Goal: Transaction & Acquisition: Book appointment/travel/reservation

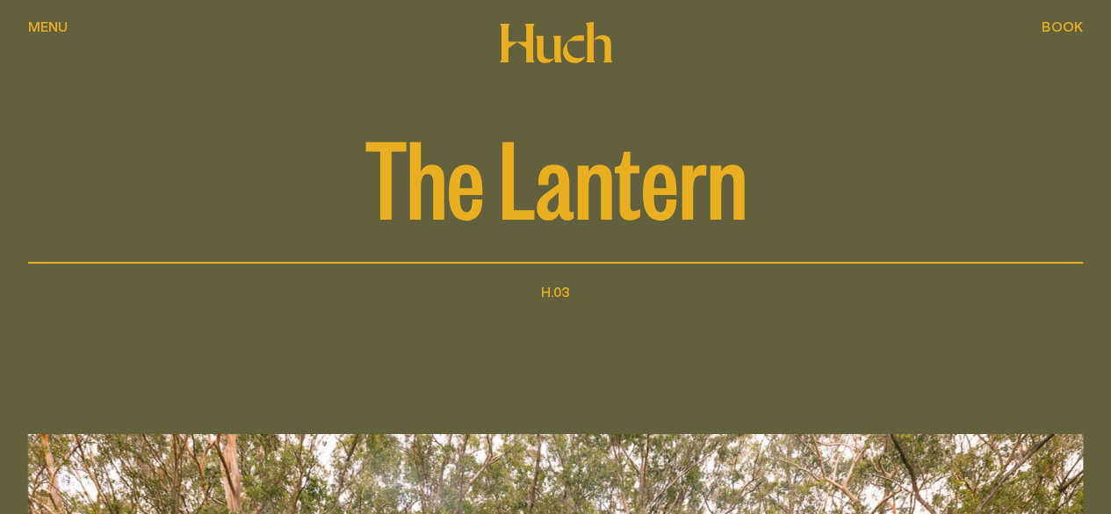
drag, startPoint x: 1122, startPoint y: 34, endPoint x: 1124, endPoint y: -76, distance: 110.7
click at [1110, 0] on html "Menu Menu Menu Menu Menu Menu Book Book Book Book Book Book The Lantern H.03 Th…" at bounding box center [555, 257] width 1111 height 514
click at [1054, 33] on span "Book" at bounding box center [1062, 26] width 41 height 14
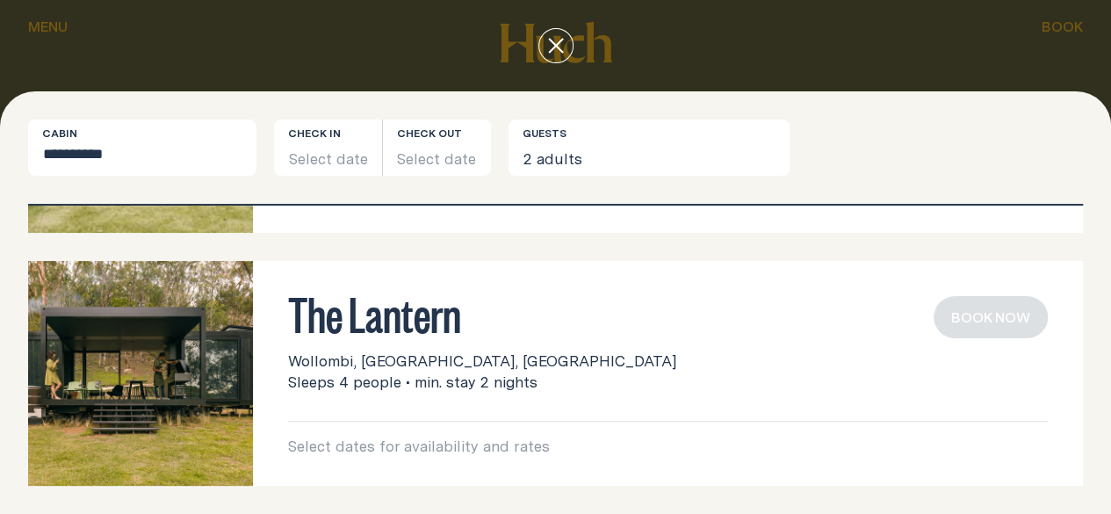
scroll to position [541, 0]
click at [599, 445] on p "Select dates for availability and rates" at bounding box center [668, 446] width 760 height 21
click at [378, 176] on button "Select date" at bounding box center [328, 147] width 108 height 56
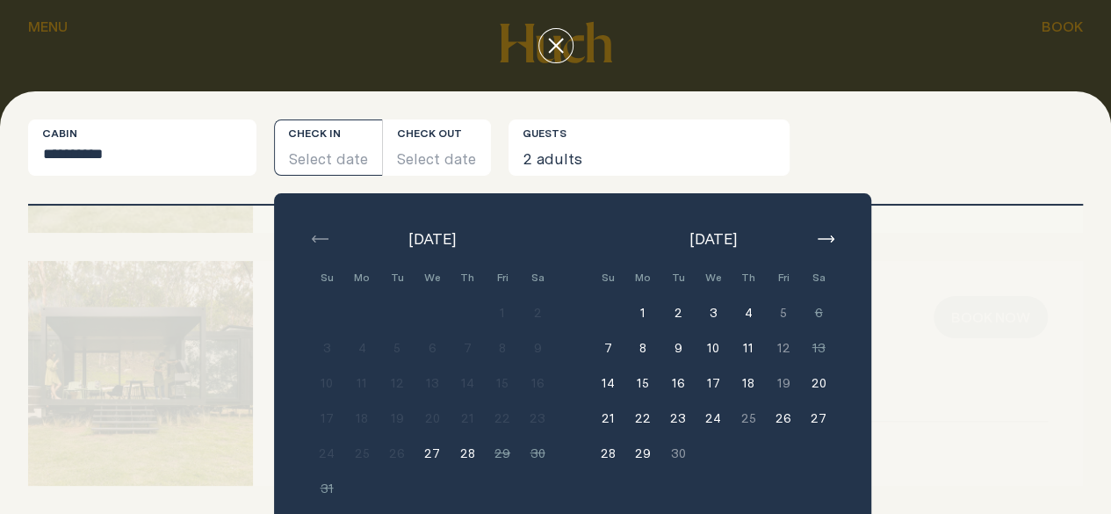
click at [757, 401] on button "18" at bounding box center [748, 382] width 35 height 35
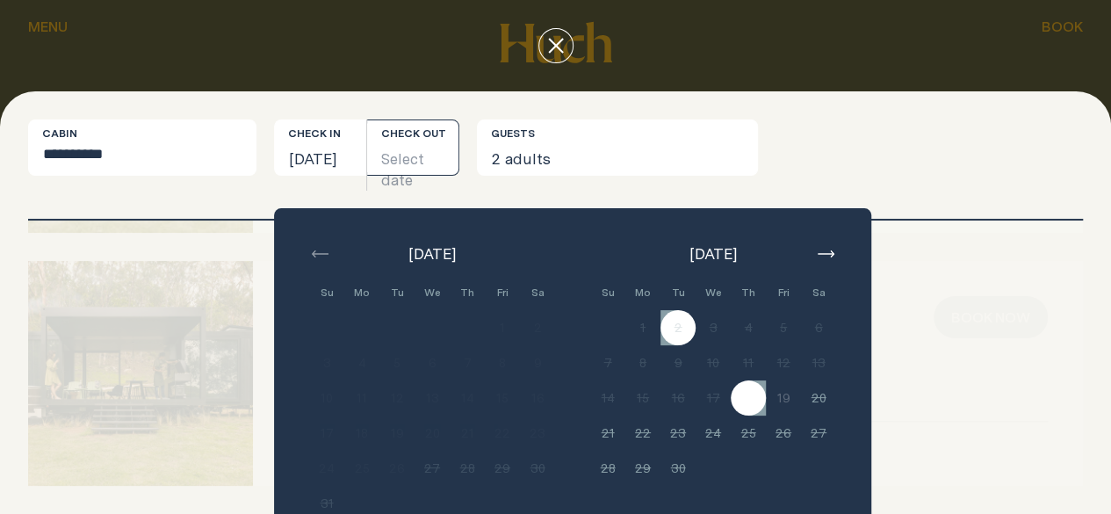
click at [459, 176] on button "Select date" at bounding box center [413, 147] width 92 height 56
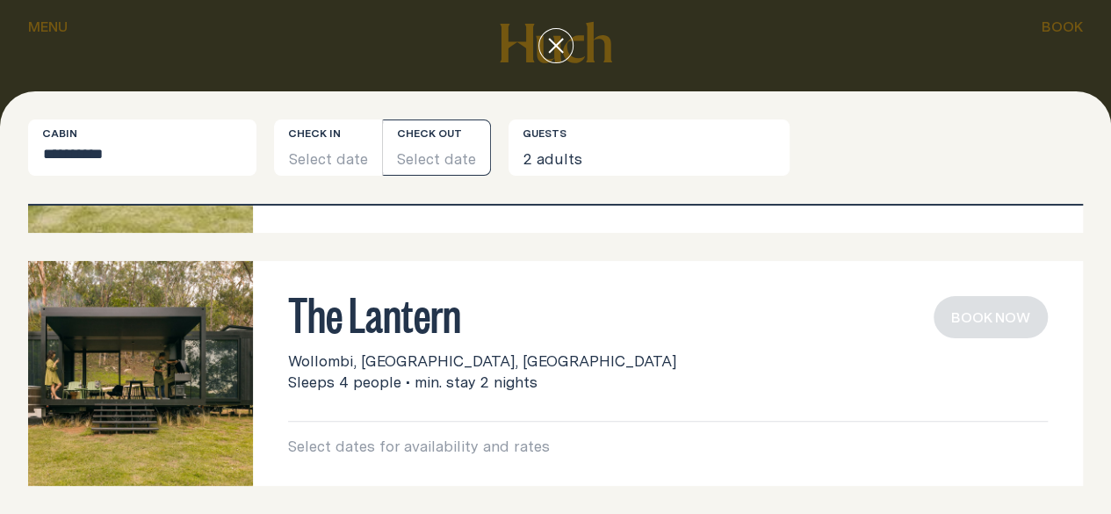
click at [491, 176] on button "Select date" at bounding box center [437, 147] width 108 height 56
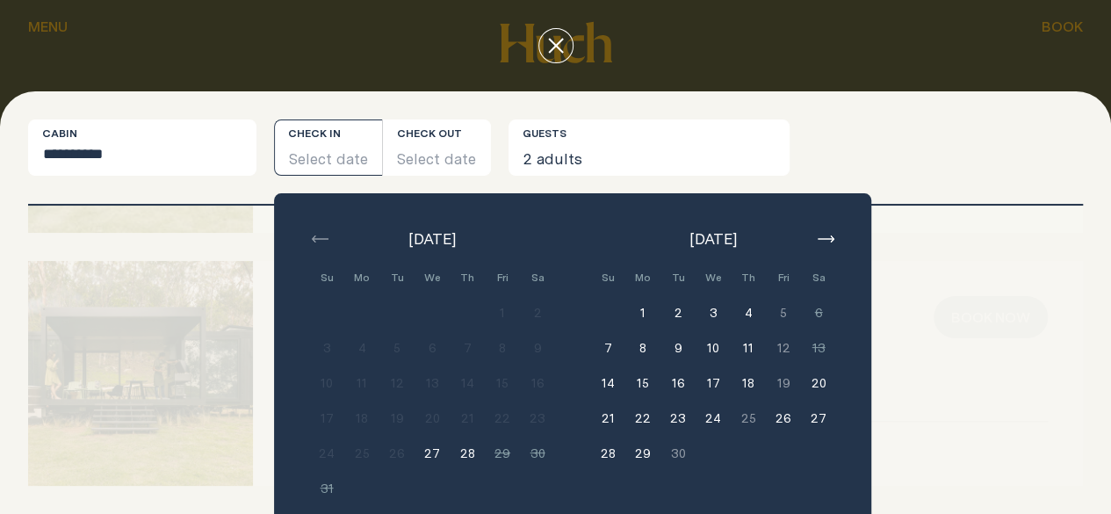
click at [826, 401] on button "20" at bounding box center [818, 382] width 35 height 35
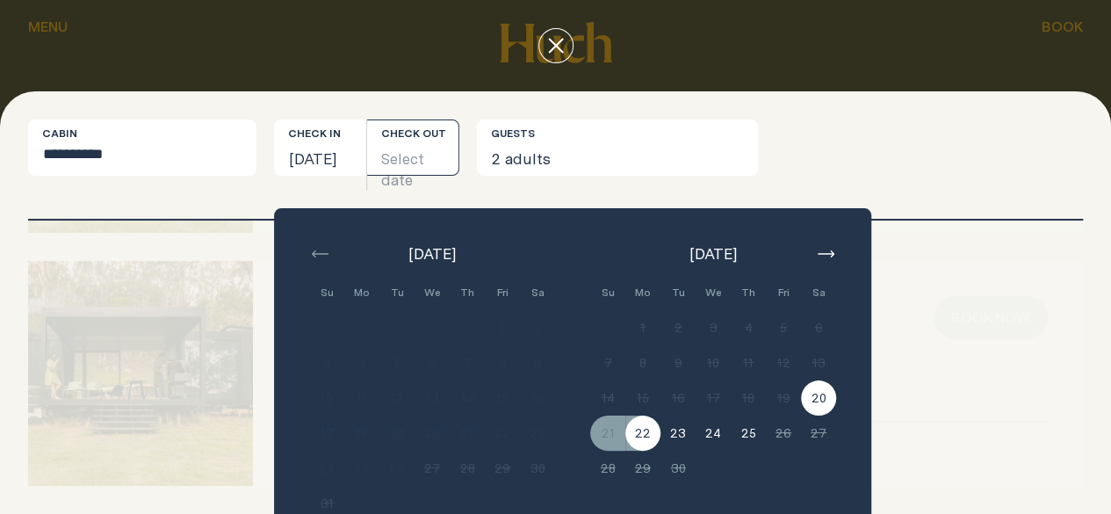
click at [647, 451] on button "22" at bounding box center [642, 432] width 35 height 35
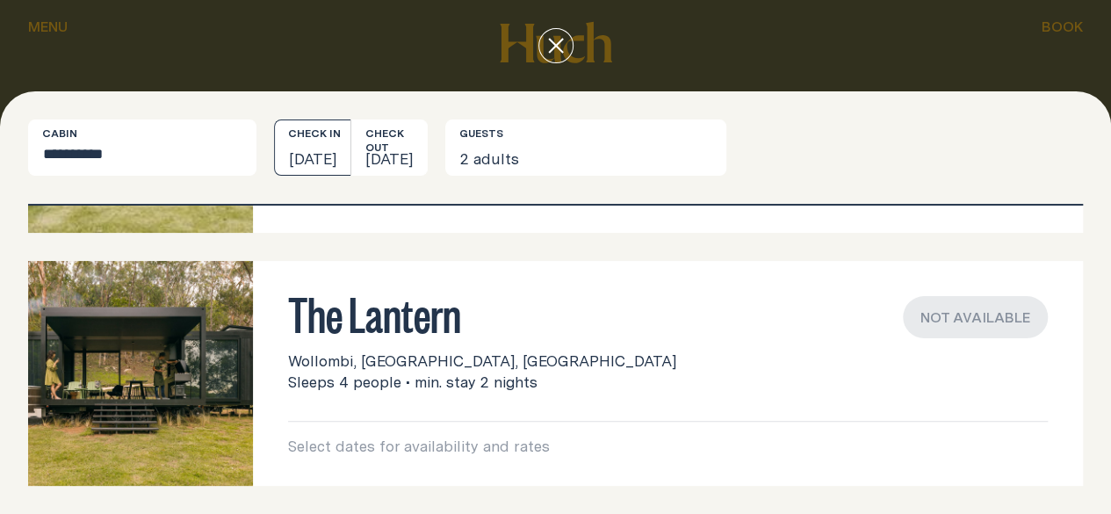
click at [350, 176] on button "[DATE]" at bounding box center [312, 147] width 76 height 56
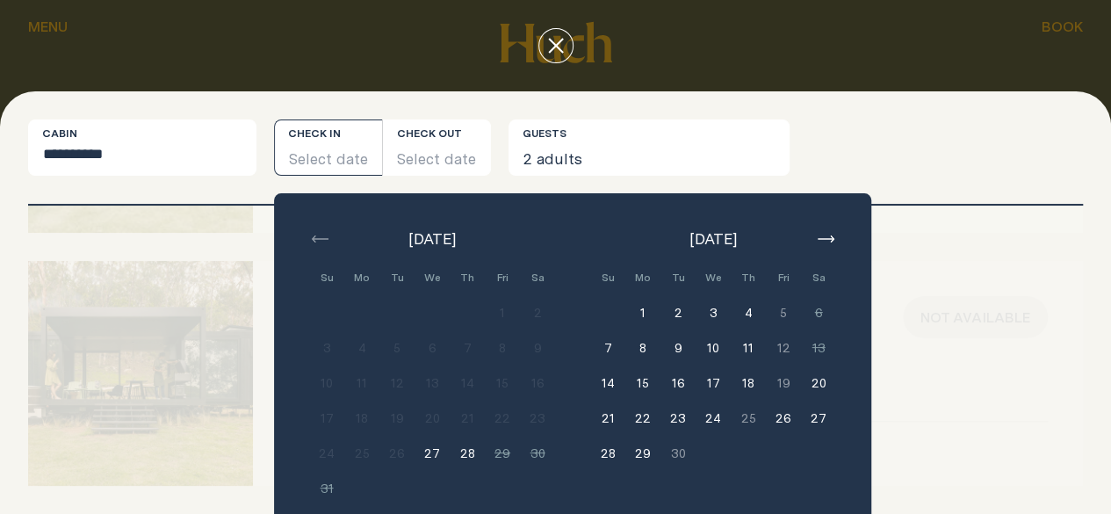
click at [654, 471] on button "29" at bounding box center [642, 453] width 35 height 35
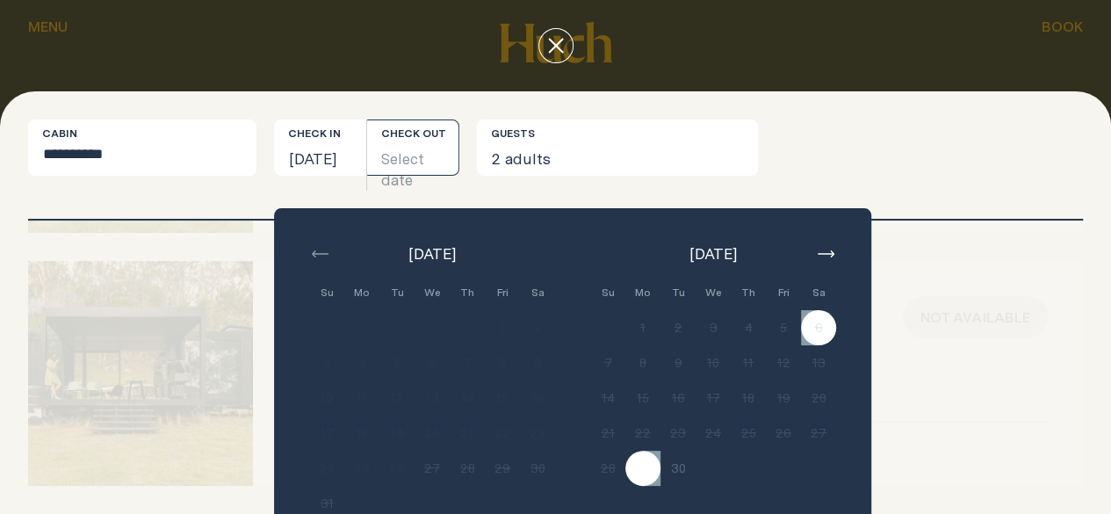
click at [835, 264] on button "button" at bounding box center [825, 253] width 21 height 21
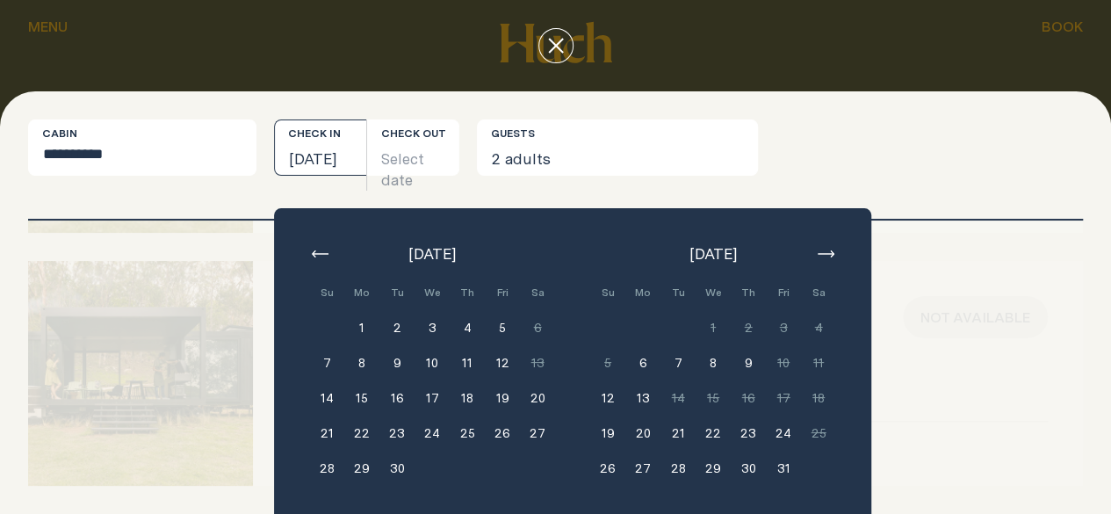
click at [652, 380] on button "6" at bounding box center [642, 362] width 35 height 35
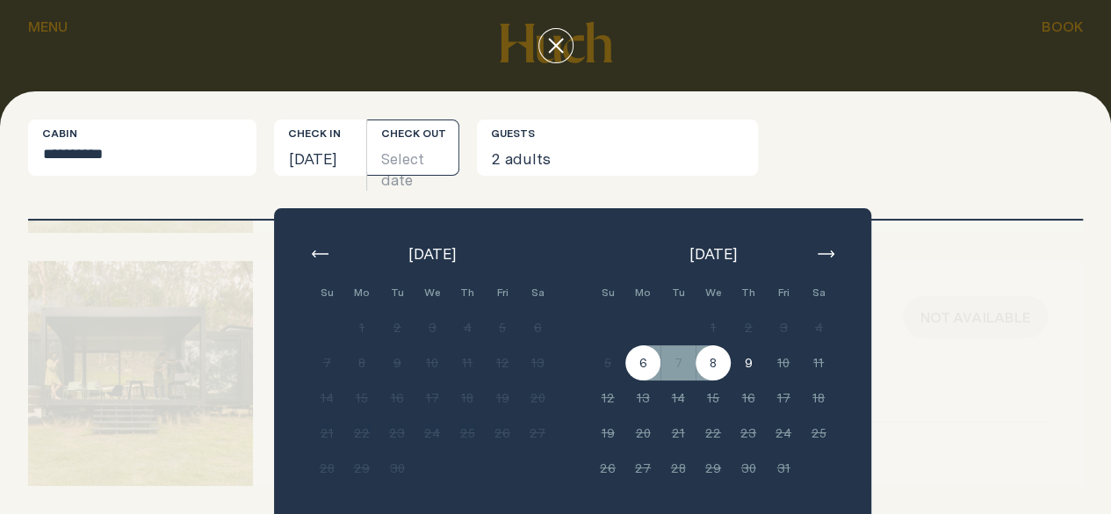
click at [726, 379] on button "8" at bounding box center [713, 362] width 35 height 35
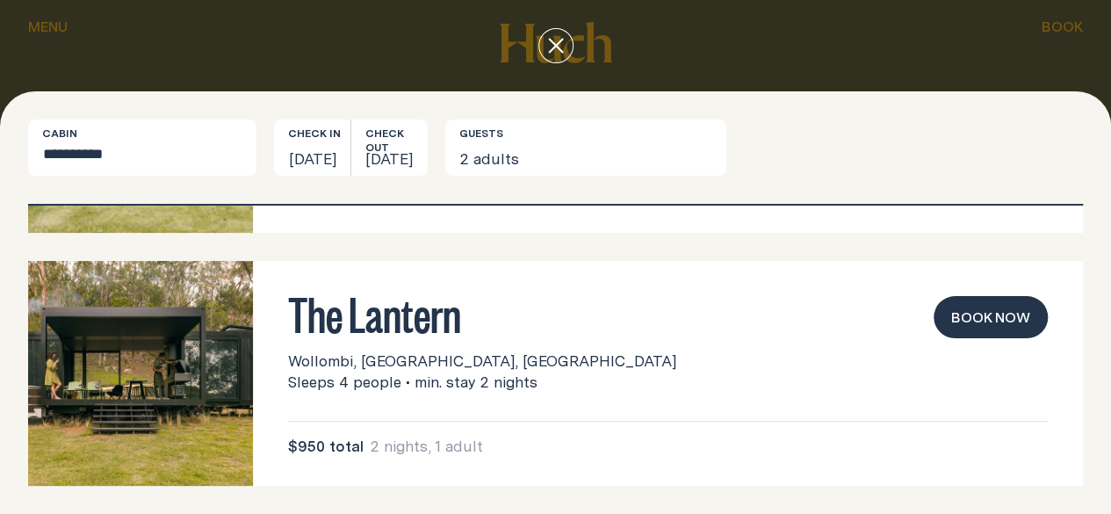
click at [988, 317] on button "Book now" at bounding box center [991, 317] width 114 height 42
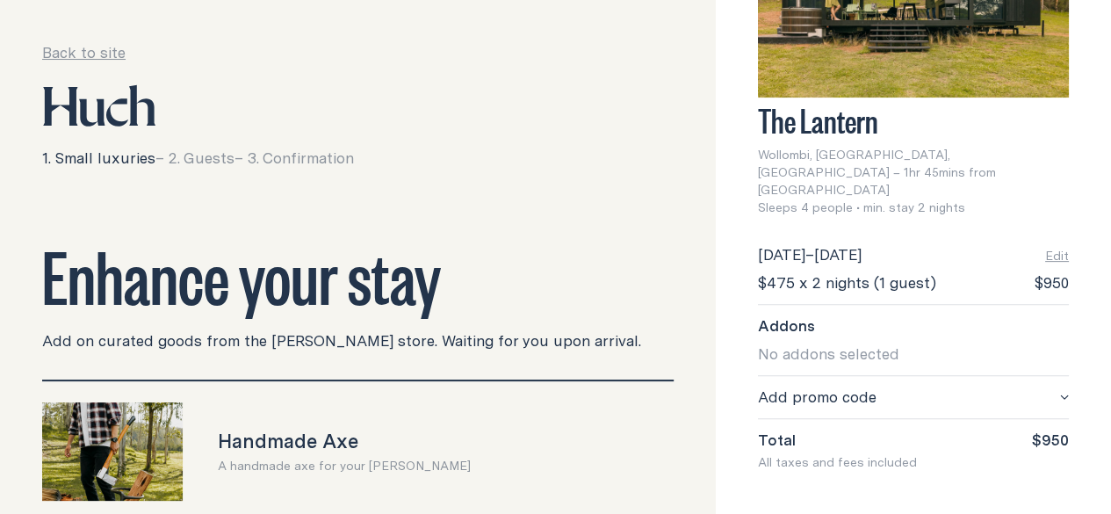
click at [941, 336] on div "No addons selected" at bounding box center [913, 350] width 311 height 28
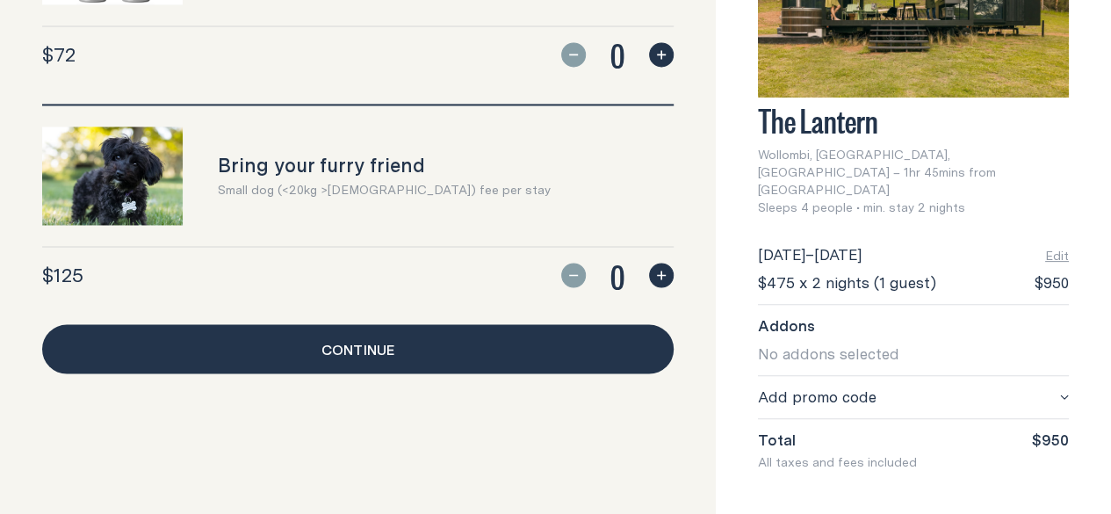
scroll to position [1698, 0]
click at [573, 373] on link "Continue" at bounding box center [358, 348] width 632 height 49
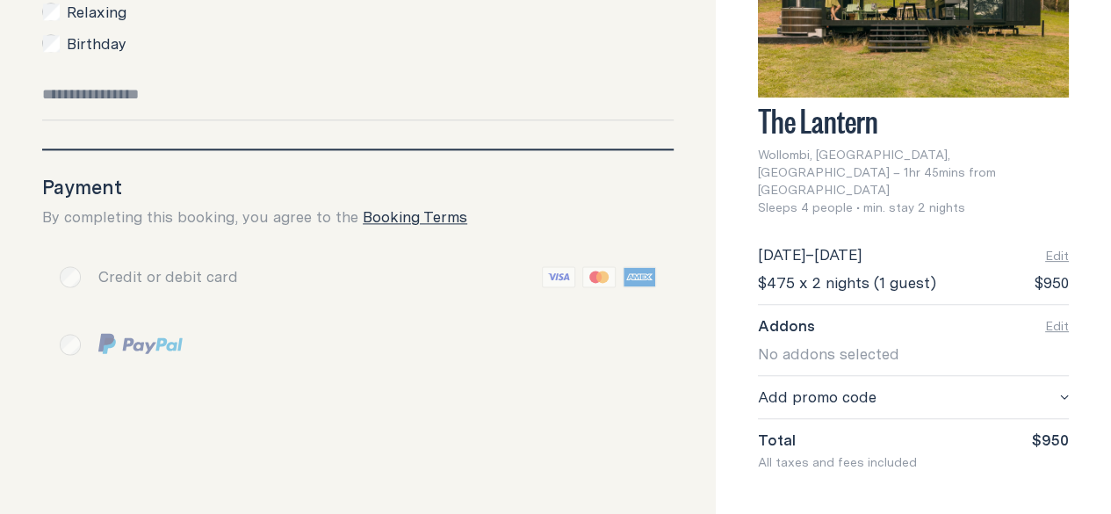
scroll to position [1264, 0]
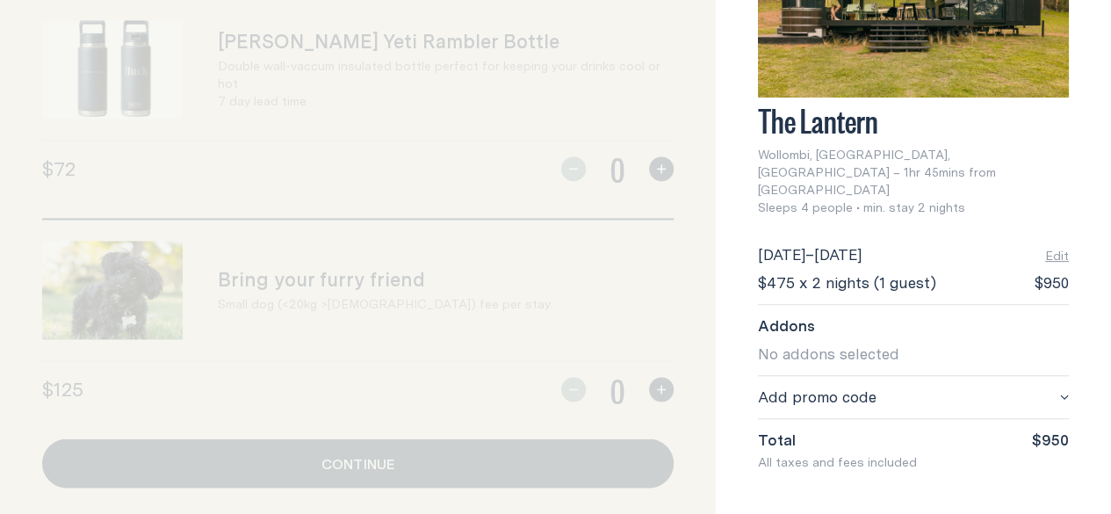
scroll to position [1698, 0]
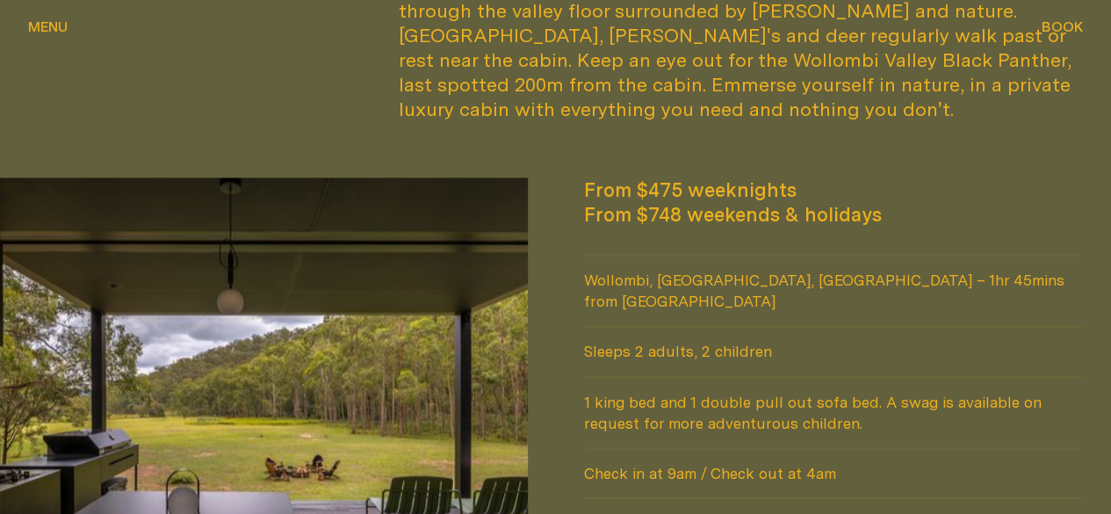
click at [1037, 377] on span "1 king bed and 1 double pull out sofa bed. A swag is available on request for m…" at bounding box center [834, 412] width 500 height 70
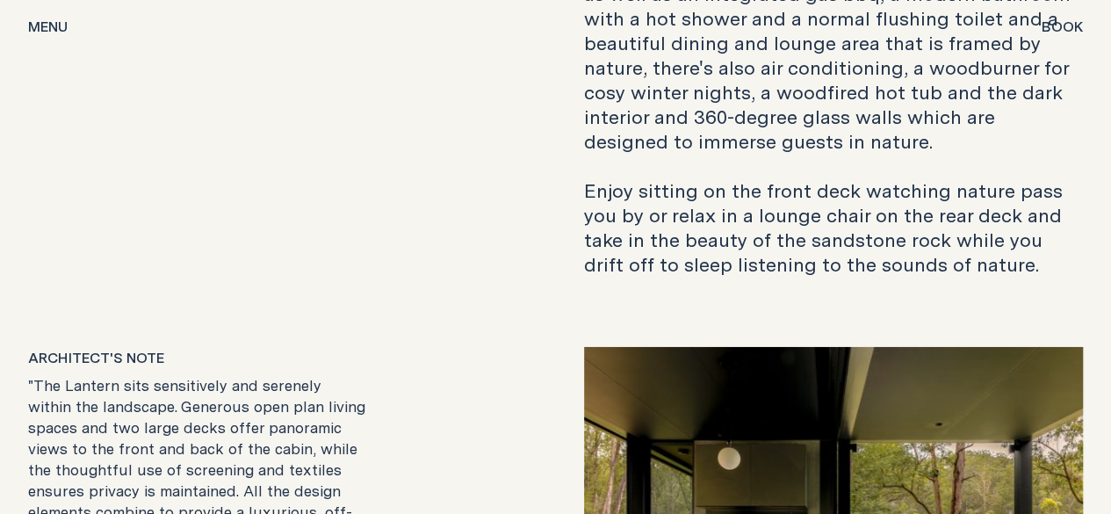
scroll to position [2732, 0]
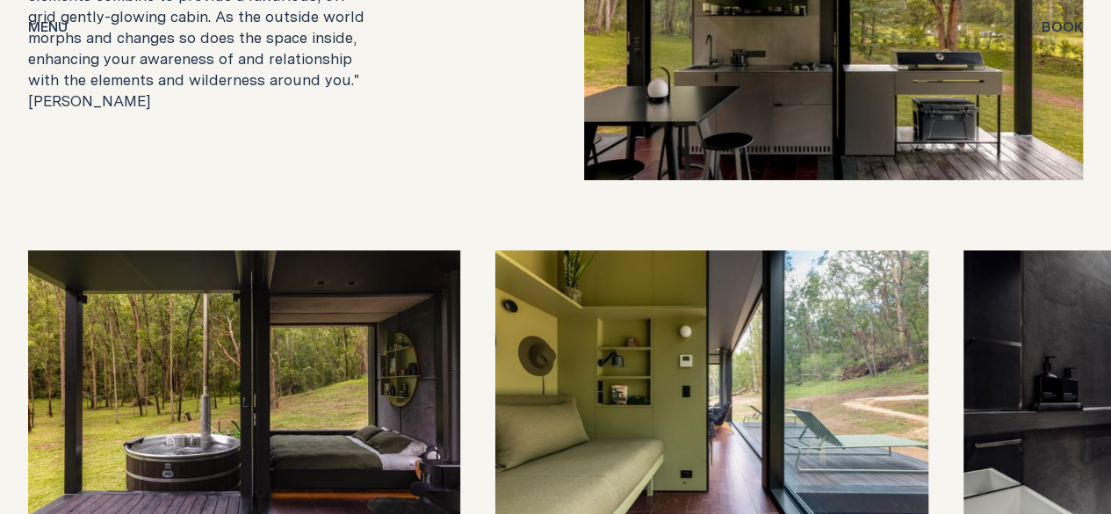
click at [1028, 180] on img at bounding box center [834, 5] width 500 height 350
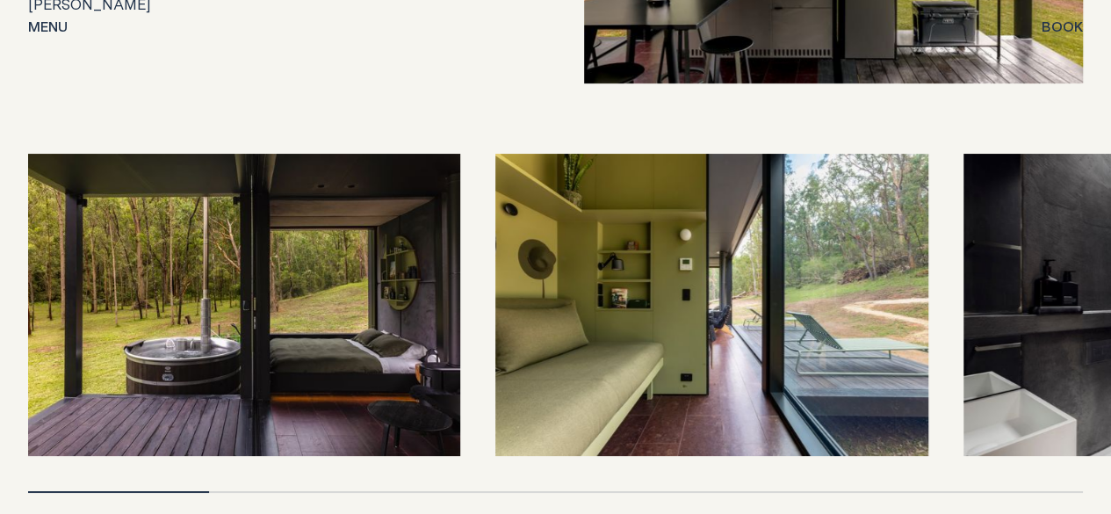
scroll to position [3366, 0]
